Goal: Browse casually: Explore the website without a specific task or goal

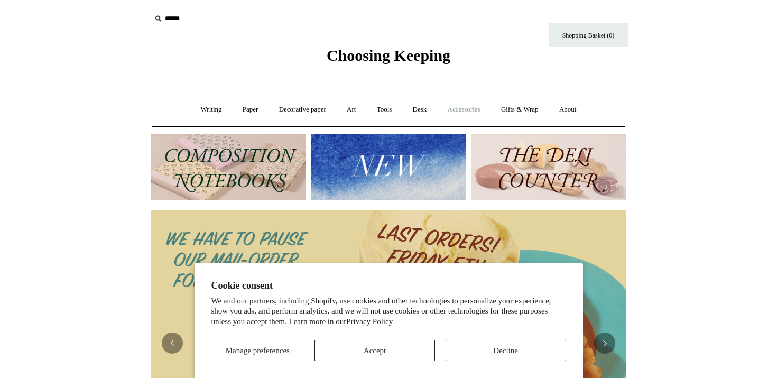
click at [464, 108] on link "Accessories +" at bounding box center [464, 110] width 52 height 28
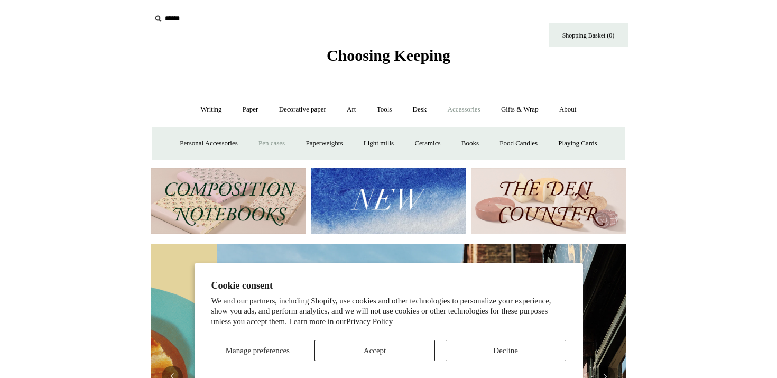
scroll to position [0, 475]
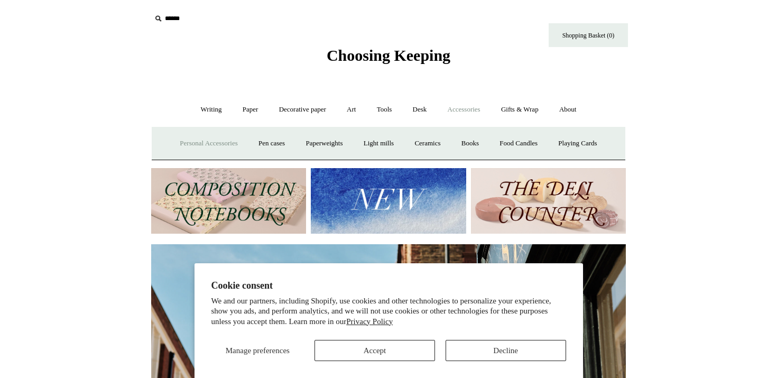
click at [205, 144] on link "Personal Accessories +" at bounding box center [208, 144] width 77 height 28
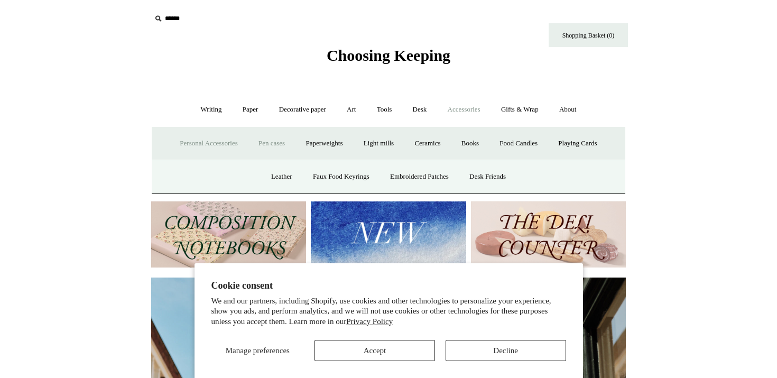
click at [263, 145] on link "Pen cases" at bounding box center [271, 144] width 45 height 28
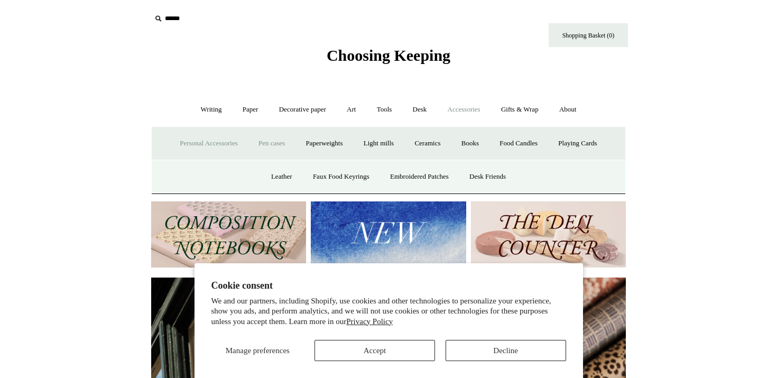
scroll to position [0, 949]
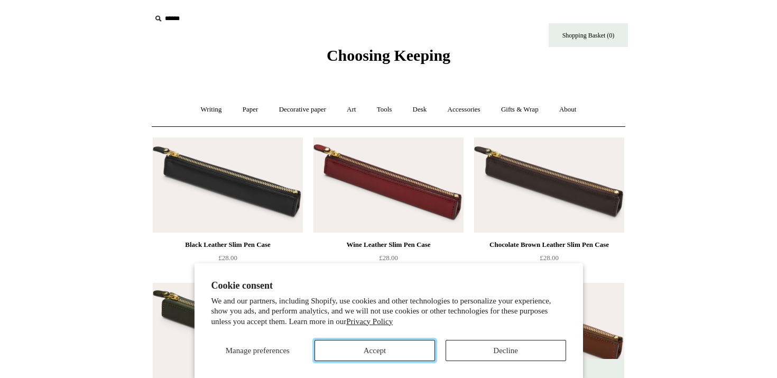
click at [377, 355] on button "Accept" at bounding box center [375, 350] width 121 height 21
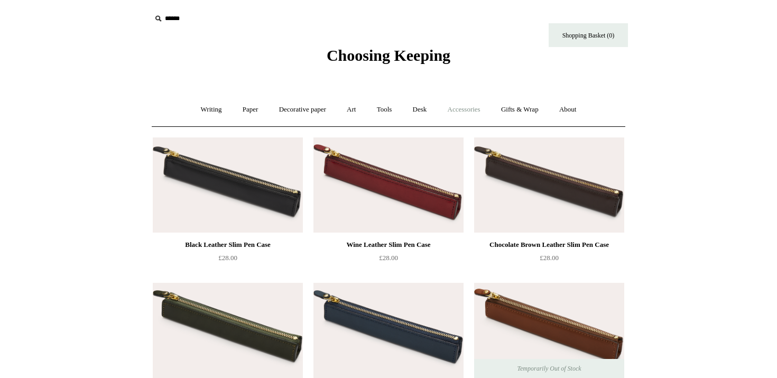
click at [479, 111] on link "Accessories +" at bounding box center [464, 110] width 52 height 28
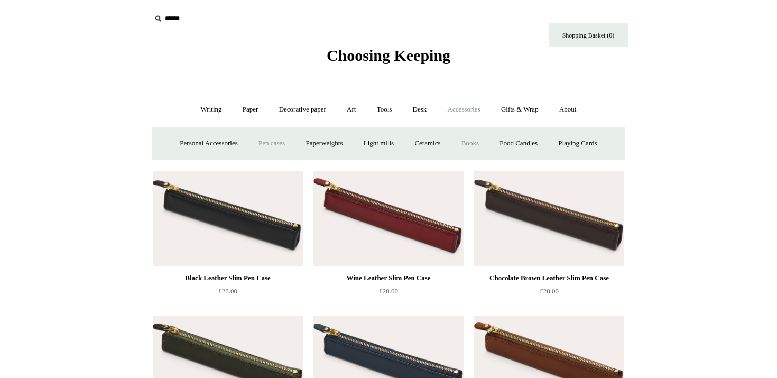
click at [476, 143] on link "Books" at bounding box center [470, 144] width 36 height 28
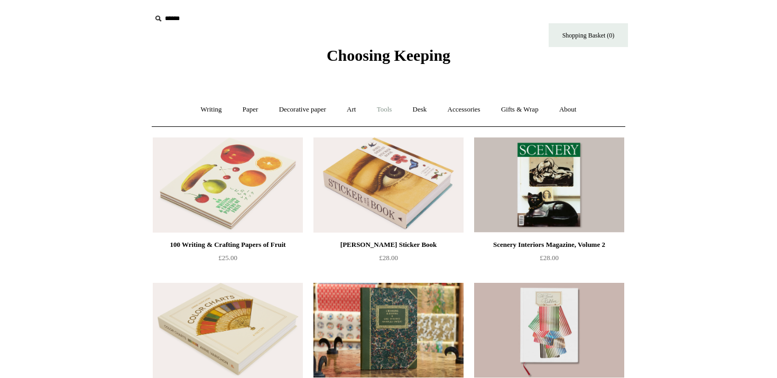
click at [381, 109] on link "Tools +" at bounding box center [384, 110] width 34 height 28
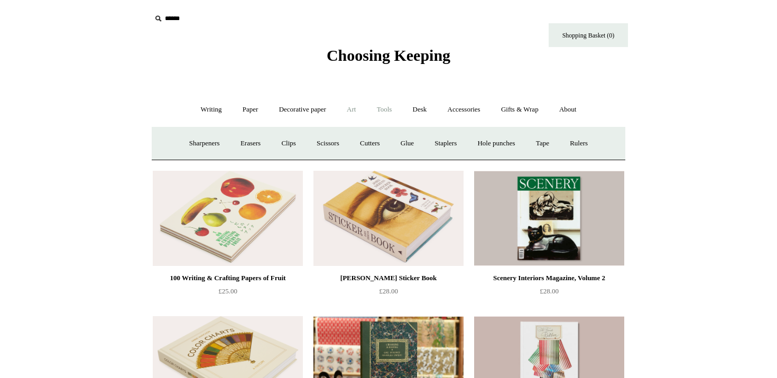
click at [360, 111] on link "Art +" at bounding box center [351, 110] width 28 height 28
click at [283, 109] on link "Decorative paper +" at bounding box center [303, 110] width 66 height 28
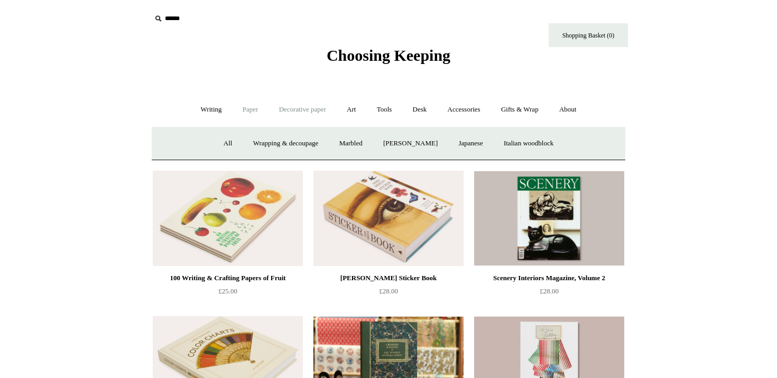
click at [251, 109] on link "Paper +" at bounding box center [250, 110] width 35 height 28
click at [429, 147] on link "Greeting cards +" at bounding box center [431, 144] width 59 height 28
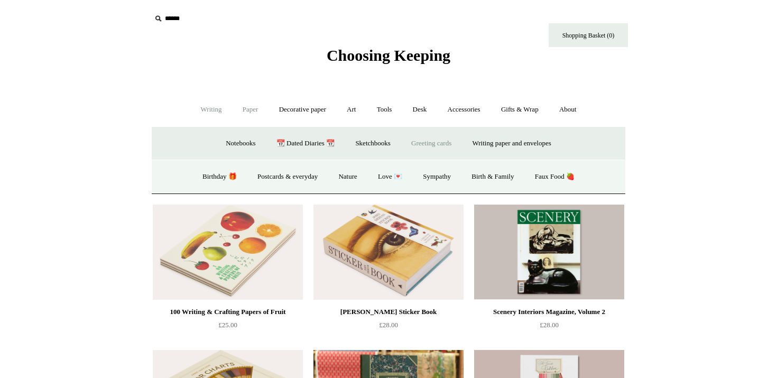
click at [200, 109] on link "Writing +" at bounding box center [211, 110] width 40 height 28
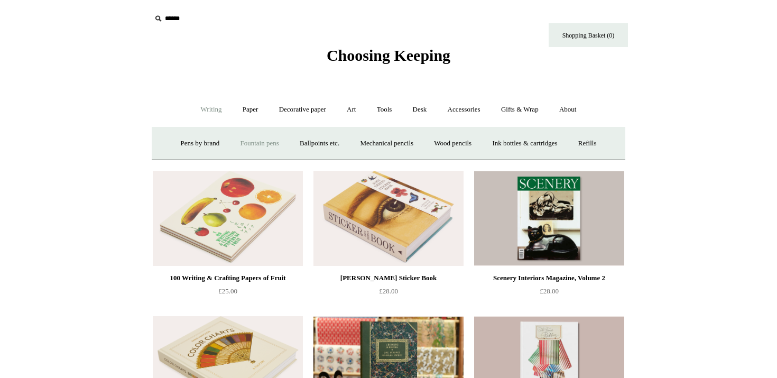
click at [258, 144] on link "Fountain pens +" at bounding box center [259, 144] width 58 height 28
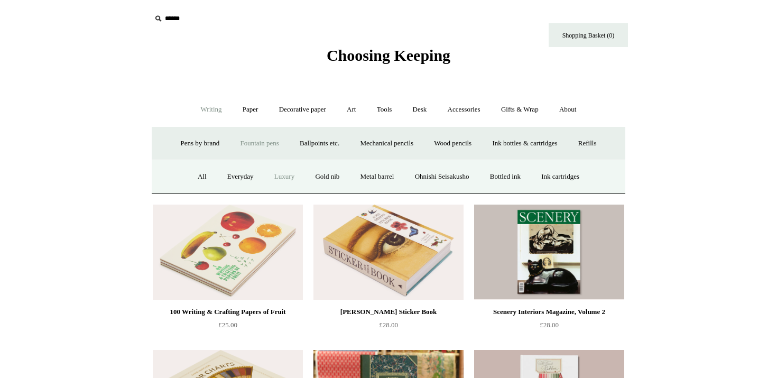
click at [282, 182] on link "Luxury" at bounding box center [284, 177] width 39 height 28
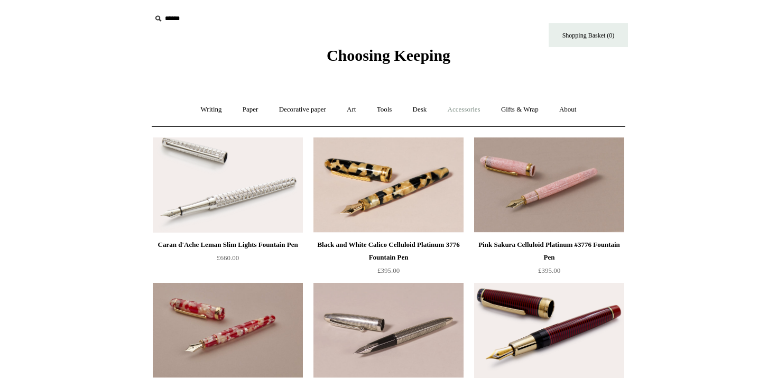
click at [466, 107] on link "Accessories +" at bounding box center [464, 110] width 52 height 28
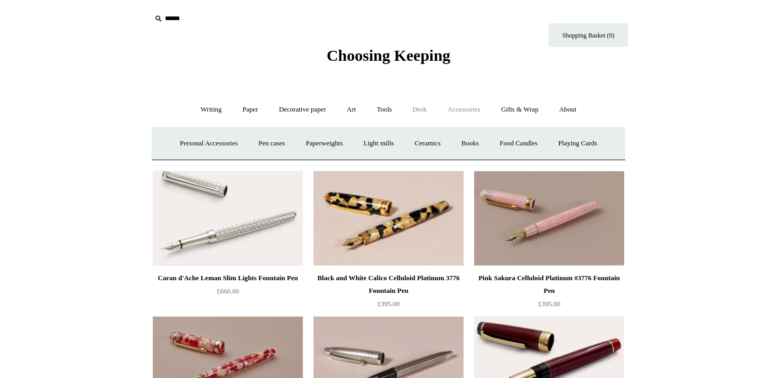
click at [413, 108] on link "Desk +" at bounding box center [419, 110] width 33 height 28
click at [378, 108] on link "Tools +" at bounding box center [384, 110] width 34 height 28
click at [341, 109] on link "Art +" at bounding box center [351, 110] width 28 height 28
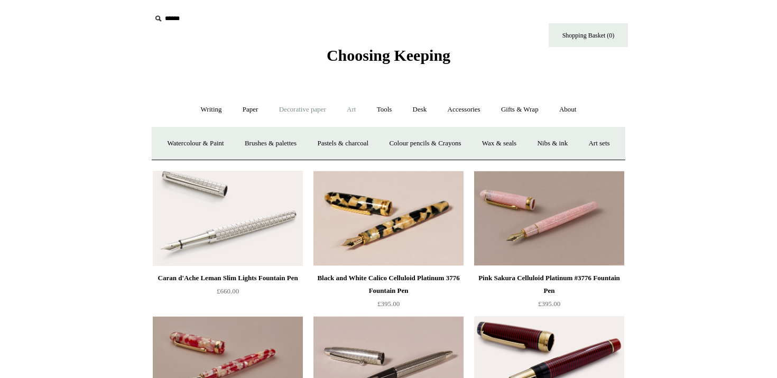
click at [313, 109] on link "Decorative paper +" at bounding box center [303, 110] width 66 height 28
click at [248, 109] on link "Paper +" at bounding box center [250, 110] width 35 height 28
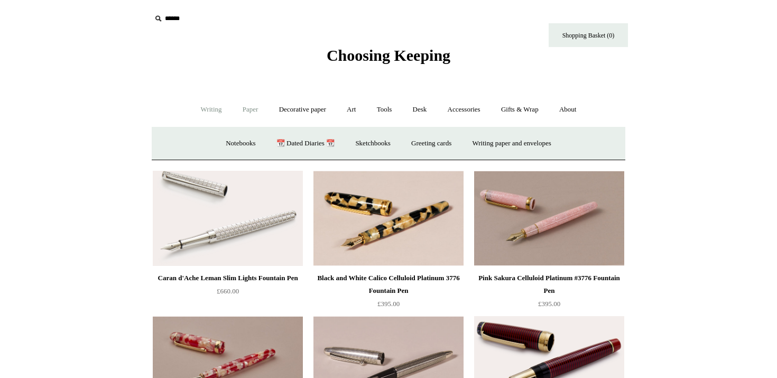
click at [206, 109] on link "Writing +" at bounding box center [211, 110] width 40 height 28
